Goal: Task Accomplishment & Management: Complete application form

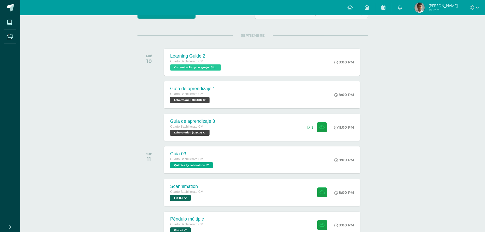
scroll to position [62, 0]
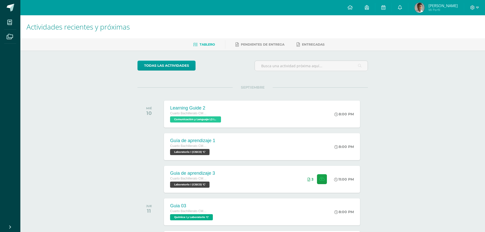
scroll to position [102, 0]
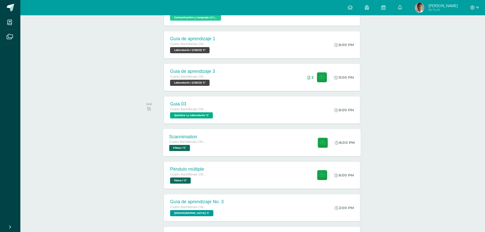
click at [247, 146] on div "Scannimation Cuarto Bachillerato CMP Bachillerato en CCLL con Orientación en Co…" at bounding box center [262, 142] width 198 height 27
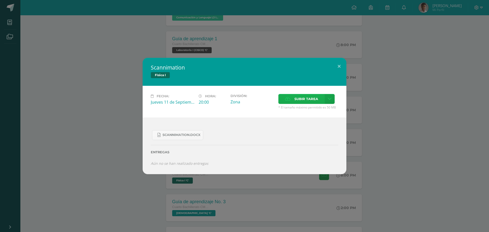
click at [288, 98] on icon at bounding box center [287, 98] width 5 height 3
click at [0, 0] on input "Subir tarea" at bounding box center [0, 0] width 0 height 0
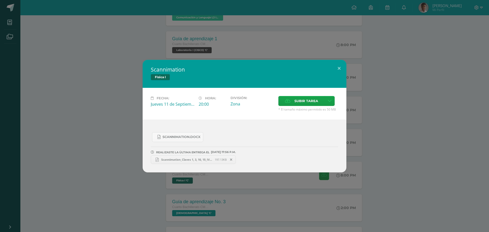
click at [195, 158] on span "Scannimation_Claves 1, 3, 10, 15_IVC_Fisica Fundamental_[DATE].pdf" at bounding box center [187, 160] width 56 height 4
click at [191, 157] on link "Scannimation_Claves 1, 3, 10, 15_IVC_Fisica Fundamental_[DATE].pdf 197.13KB" at bounding box center [193, 159] width 85 height 9
click at [189, 24] on div "Scannimation Física I Fecha: [DATE] Hora: 20:00 División: Zona Cancelar" at bounding box center [244, 116] width 489 height 232
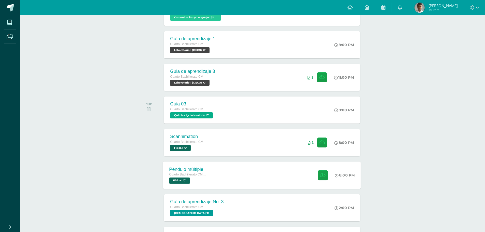
click at [244, 179] on div "Péndulo múltiple Cuarto Bachillerato CMP Bachillerato en CCLL con Orientación e…" at bounding box center [262, 174] width 198 height 27
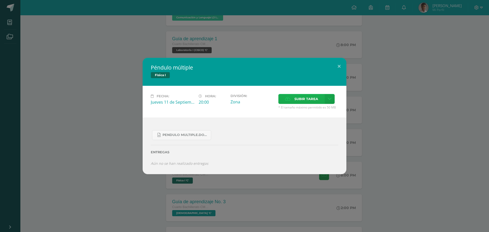
click at [299, 97] on span "Subir tarea" at bounding box center [306, 98] width 24 height 9
click at [0, 0] on input "Subir tarea" at bounding box center [0, 0] width 0 height 0
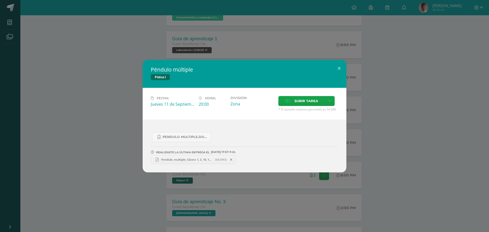
click at [172, 161] on link "Pendulo_multiple_Claves 1, 3, 10, 15_IVC_[DATE]_fisica Fundamental.pdf 368.89KB" at bounding box center [193, 159] width 85 height 9
click at [204, 14] on div "Péndulo múltiple Física I Fecha: [DATE] Hora: 20:00 División: Zona" at bounding box center [244, 116] width 489 height 232
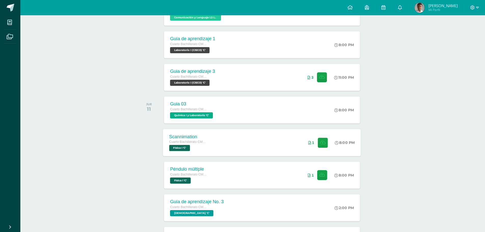
click at [181, 137] on div "Scannimation" at bounding box center [188, 136] width 39 height 5
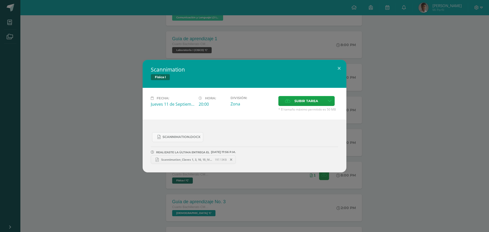
click at [119, 150] on div "Scannimation Física I Fecha: [DATE] Hora: 20:00 División: Zona Cancelar" at bounding box center [244, 116] width 485 height 113
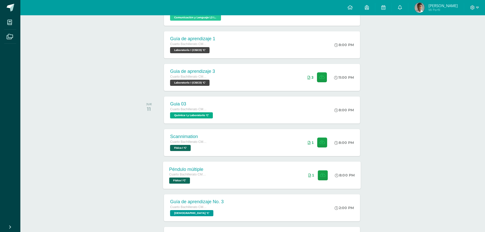
click at [198, 176] on span "Cuarto Bachillerato CMP Bachillerato en CCLL con Orientación en Computación" at bounding box center [188, 175] width 39 height 4
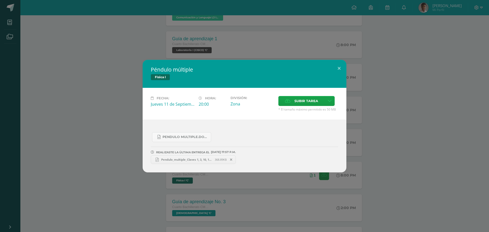
click at [118, 161] on div "Péndulo múltiple Física I Fecha: [DATE] Hora: 20:00 División: Zona" at bounding box center [244, 116] width 485 height 113
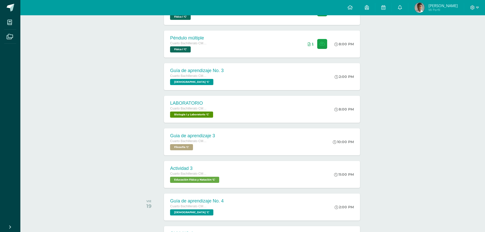
scroll to position [234, 0]
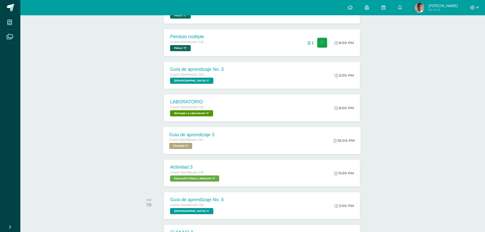
click at [197, 135] on div "Guia de aprendizaje 3" at bounding box center [191, 134] width 45 height 5
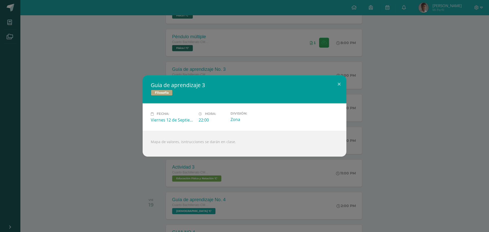
click at [409, 32] on div "Guia de aprendizaje 3 Filosofía Fecha: [DATE] Hora: 22:00 División:" at bounding box center [244, 116] width 489 height 232
